Goal: Information Seeking & Learning: Compare options

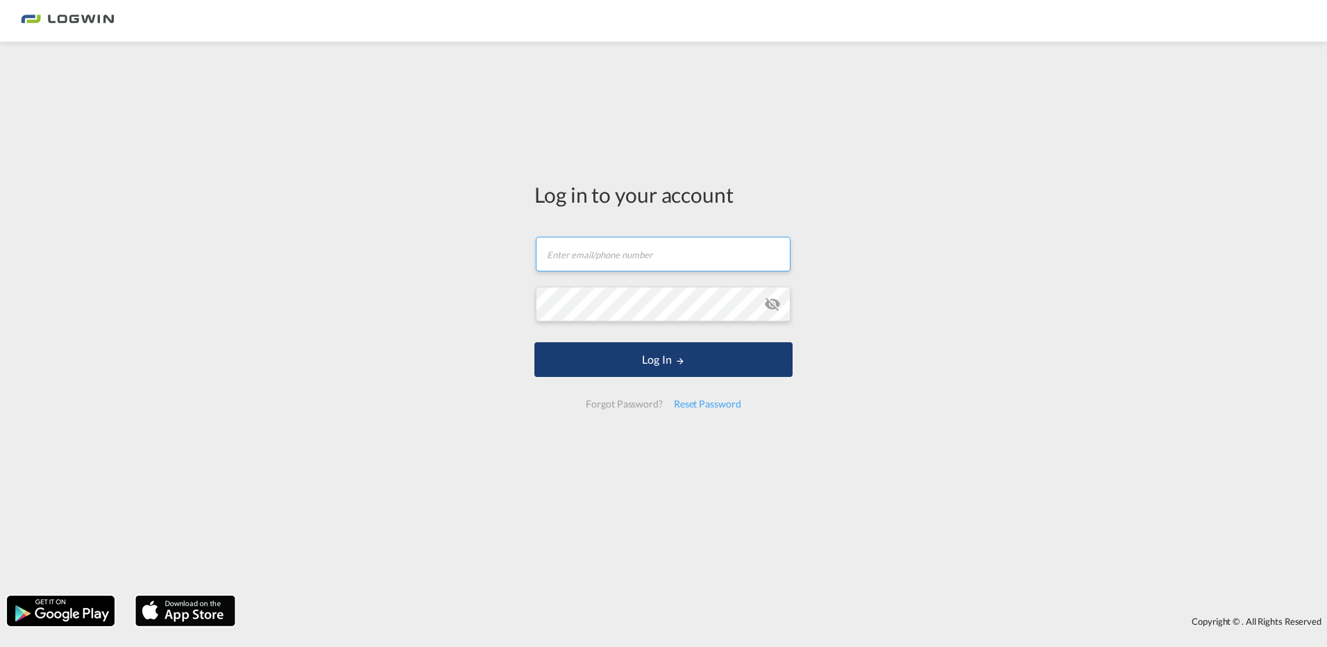
type input "[PERSON_NAME][EMAIL_ADDRESS][PERSON_NAME][DOMAIN_NAME]"
click at [605, 360] on button "Log In" at bounding box center [663, 359] width 258 height 35
